Goal: Communication & Community: Connect with others

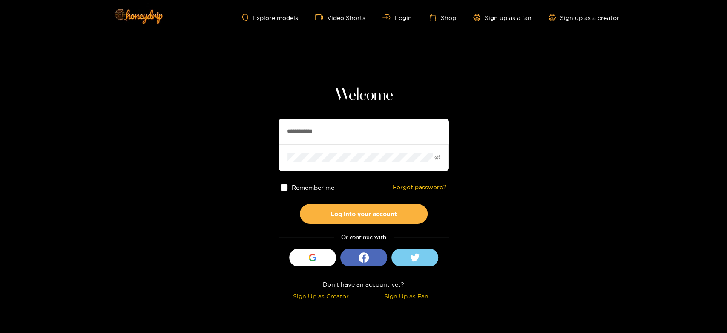
drag, startPoint x: 356, startPoint y: 134, endPoint x: 204, endPoint y: 132, distance: 152.0
click at [204, 132] on section "**********" at bounding box center [363, 151] width 727 height 303
paste input "text"
type input "*******"
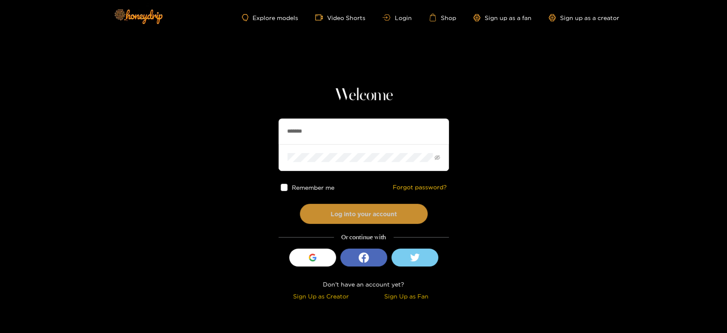
click at [367, 208] on button "Log into your account" at bounding box center [364, 214] width 128 height 20
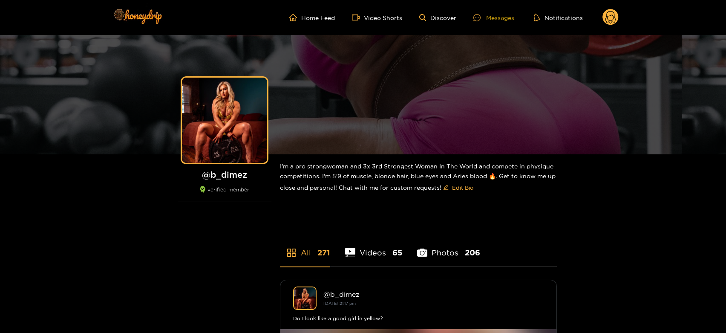
click at [502, 20] on div "Messages" at bounding box center [493, 18] width 41 height 10
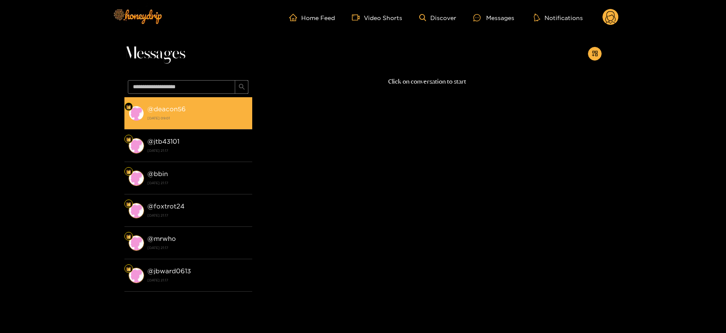
click at [225, 99] on li "@ deacon56 [DATE] 09:01" at bounding box center [188, 113] width 128 height 32
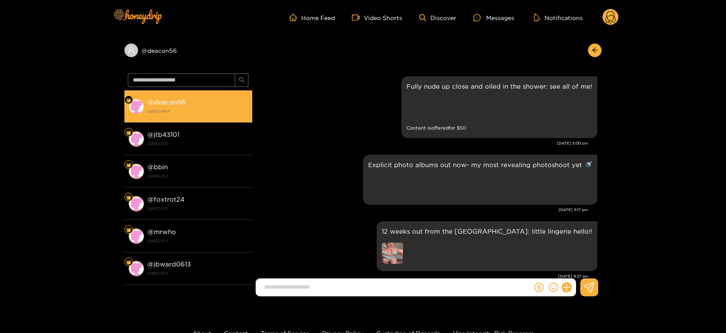
scroll to position [1579, 0]
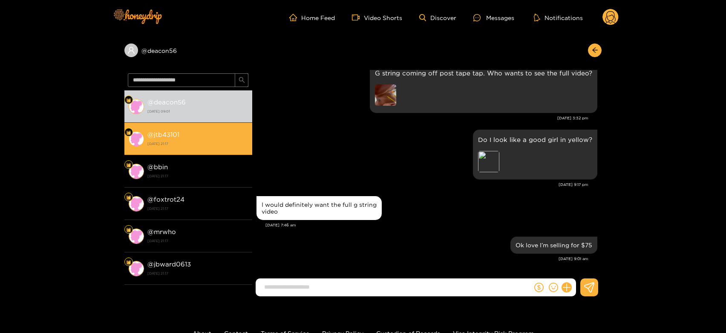
click at [178, 130] on div "@ jtb43101 [DATE] 21:17" at bounding box center [197, 138] width 100 height 19
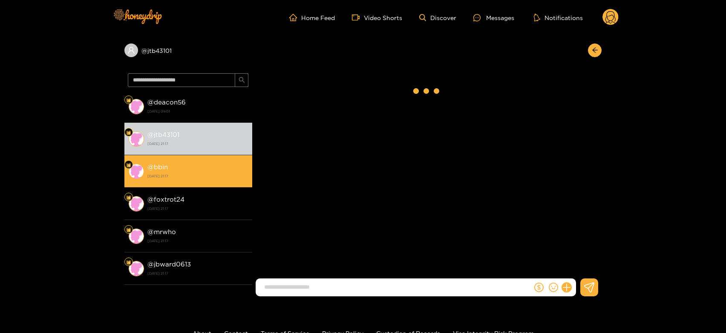
scroll to position [1638, 0]
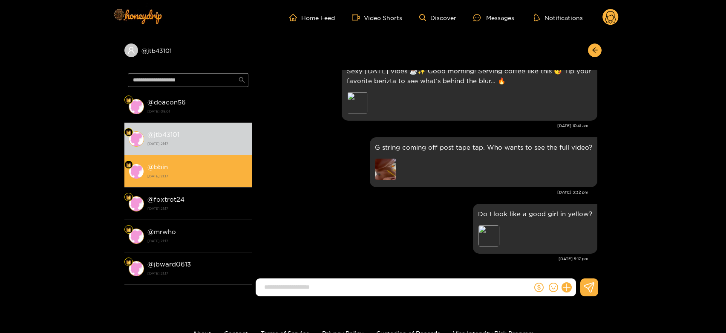
drag, startPoint x: 179, startPoint y: 176, endPoint x: 182, endPoint y: 166, distance: 10.8
click at [180, 176] on strong "[DATE] 21:17" at bounding box center [197, 176] width 100 height 8
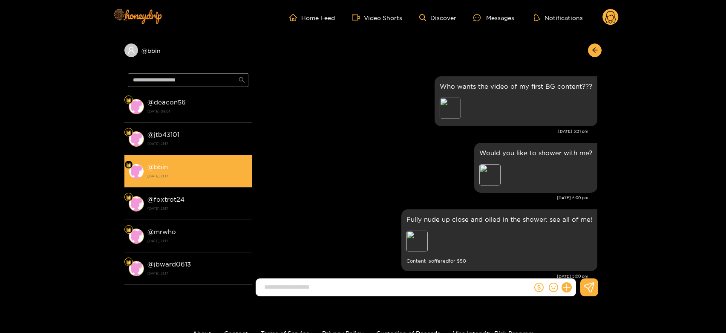
scroll to position [1638, 0]
